Goal: Task Accomplishment & Management: Manage account settings

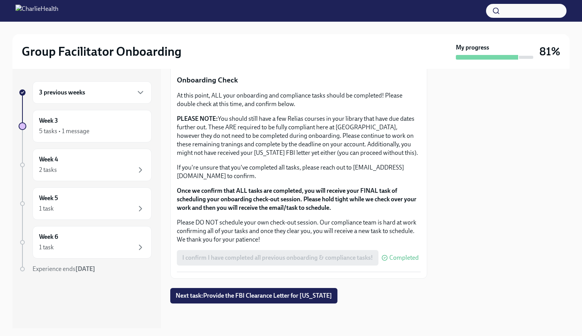
scroll to position [626, 0]
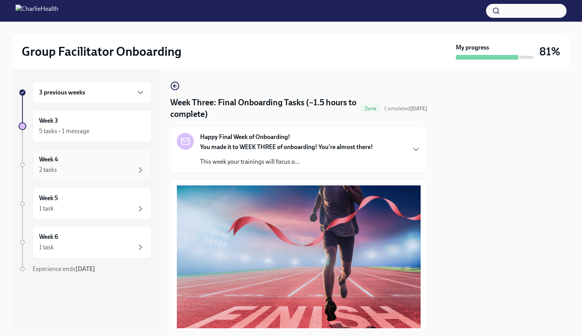
click at [113, 167] on div "2 tasks" at bounding box center [92, 169] width 106 height 9
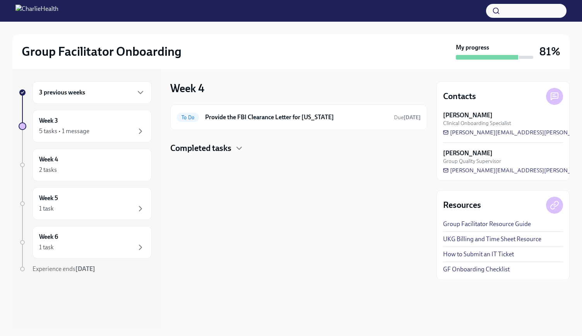
click at [104, 219] on div "3 previous weeks Week 3 5 tasks • 1 message Week 4 2 tasks Week 5 1 task Week 6…" at bounding box center [85, 192] width 133 height 223
click at [113, 209] on div "1 task" at bounding box center [92, 208] width 106 height 9
click at [106, 246] on div "1 task" at bounding box center [92, 247] width 106 height 9
click at [90, 133] on div "5 tasks • 1 message" at bounding box center [92, 131] width 106 height 9
